Goal: Task Accomplishment & Management: Use online tool/utility

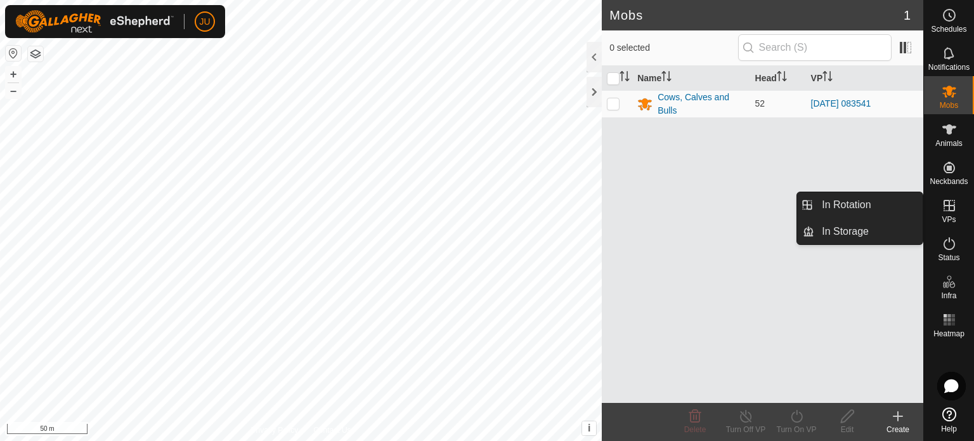
click at [879, 207] on link "In Rotation" at bounding box center [868, 204] width 108 height 25
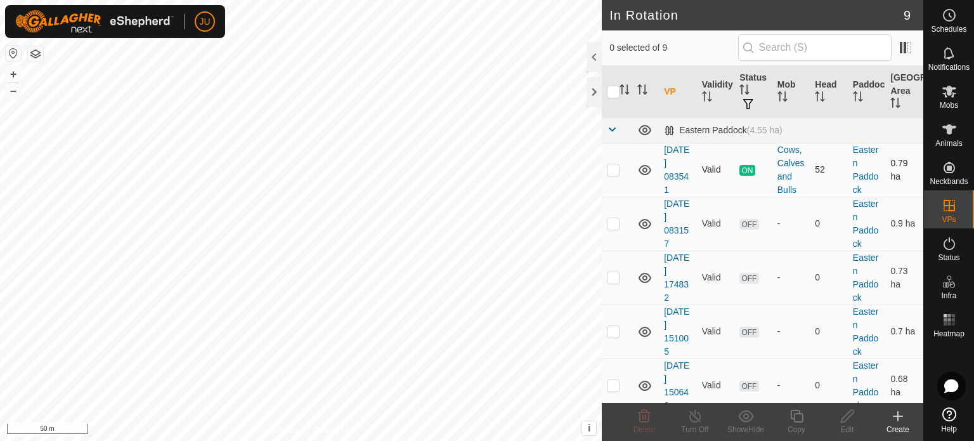
click at [609, 169] on p-checkbox at bounding box center [613, 169] width 13 height 10
checkbox input "true"
click at [800, 424] on div "Copy" at bounding box center [796, 429] width 51 height 11
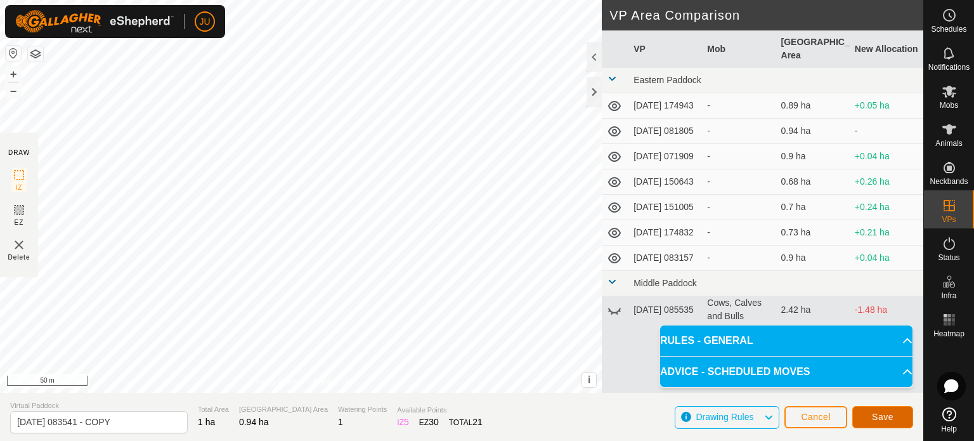
click at [889, 413] on span "Save" at bounding box center [883, 417] width 22 height 10
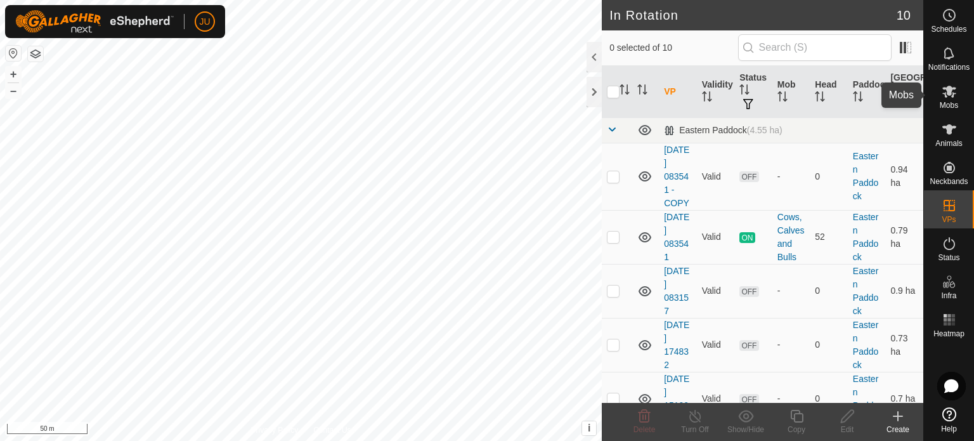
click at [949, 91] on icon at bounding box center [949, 92] width 14 height 12
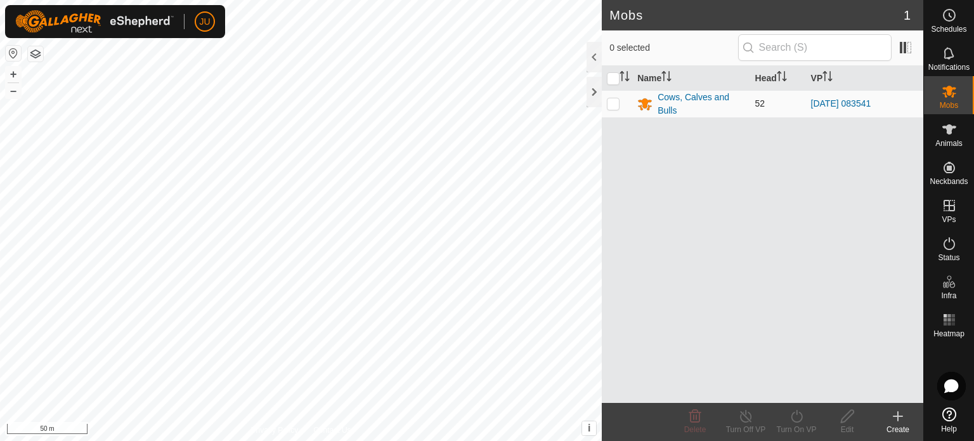
click at [610, 102] on p-checkbox at bounding box center [613, 103] width 13 height 10
checkbox input "true"
click at [798, 415] on icon at bounding box center [797, 415] width 16 height 15
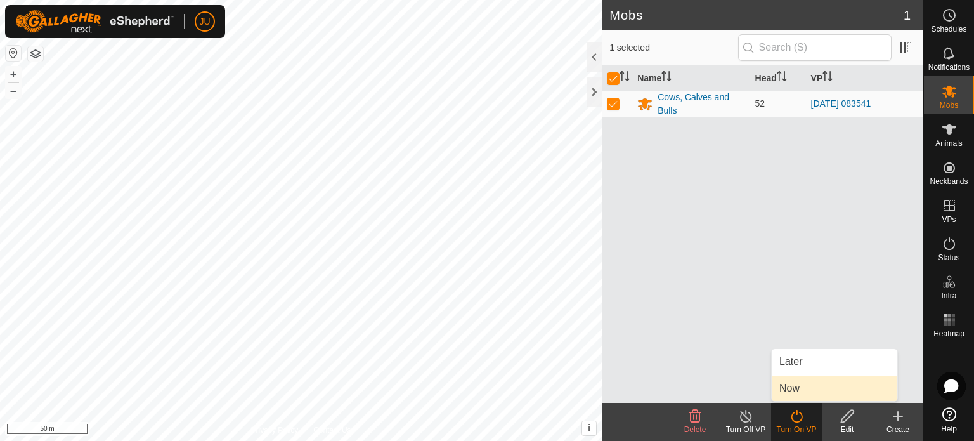
click at [812, 384] on link "Now" at bounding box center [835, 387] width 126 height 25
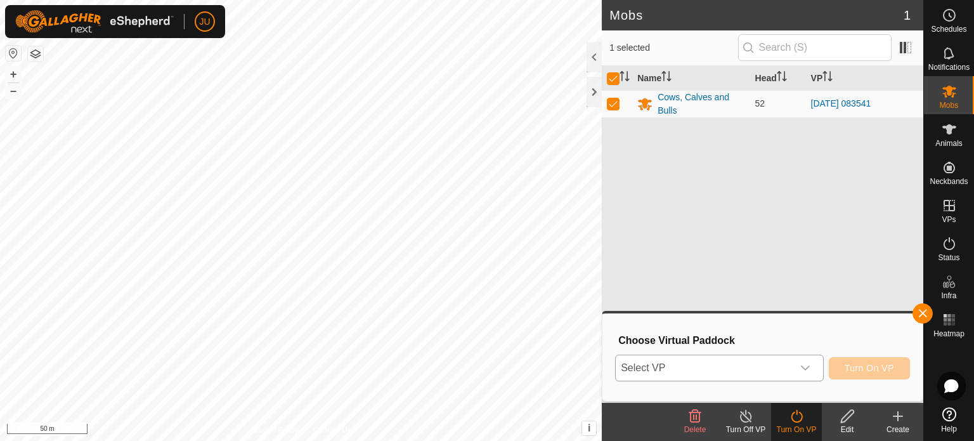
click at [805, 367] on icon "dropdown trigger" at bounding box center [805, 368] width 10 height 10
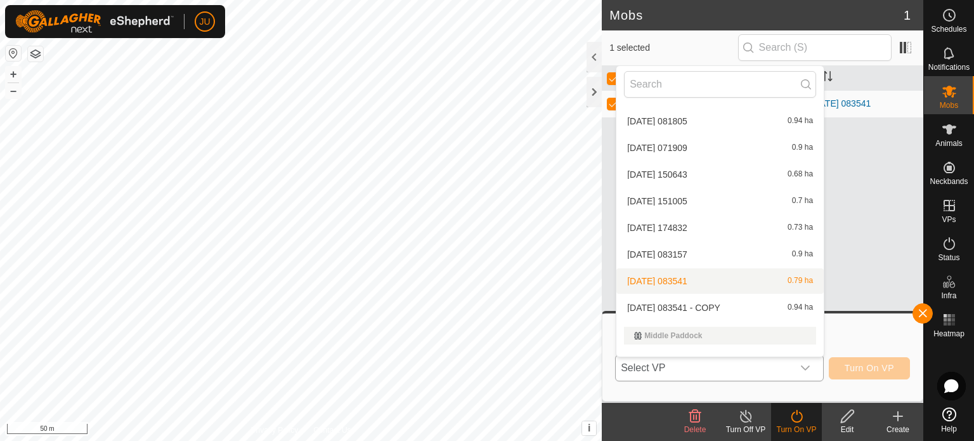
scroll to position [70, 0]
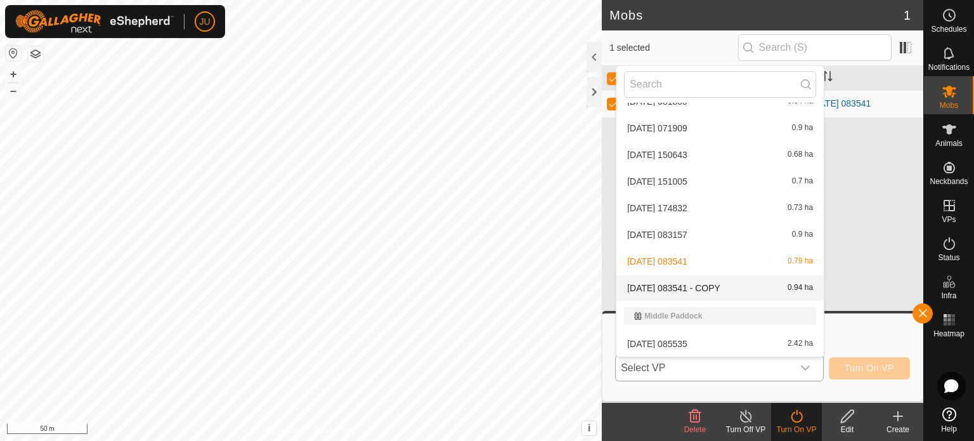
click at [677, 282] on li "[DATE] 083541 - COPY 0.94 ha" at bounding box center [719, 287] width 207 height 25
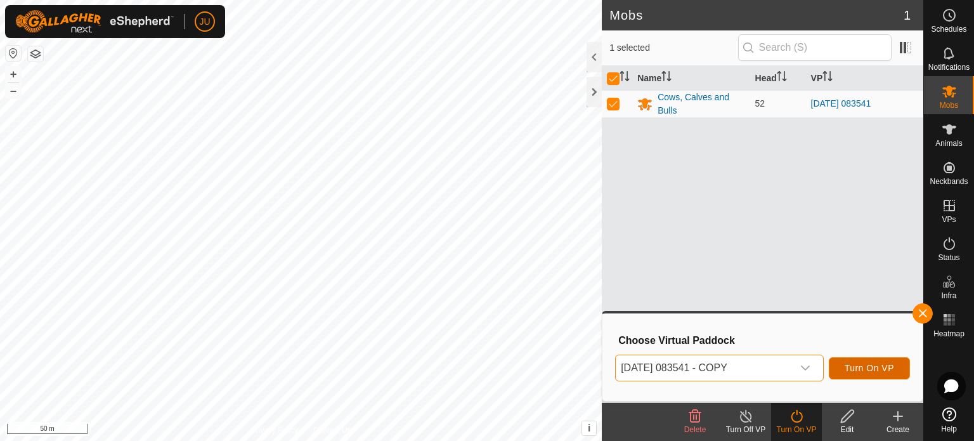
click at [878, 370] on span "Turn On VP" at bounding box center [869, 368] width 49 height 10
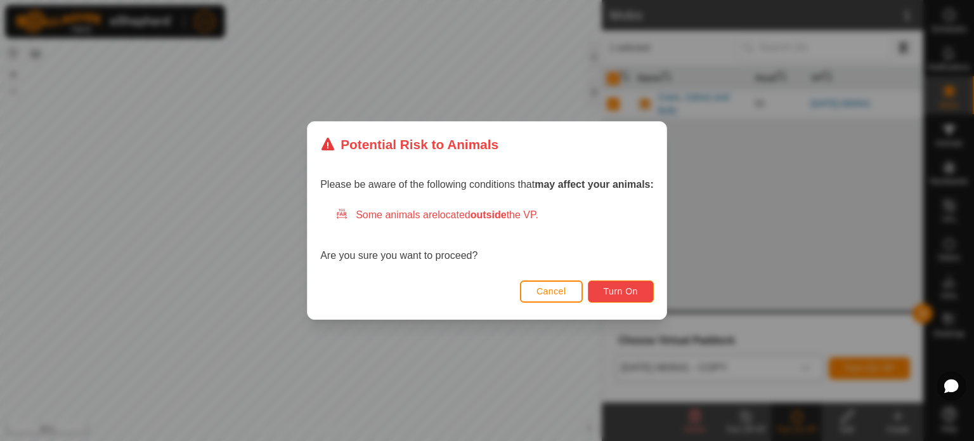
click at [611, 287] on span "Turn On" at bounding box center [621, 291] width 34 height 10
